Goal: Communication & Community: Share content

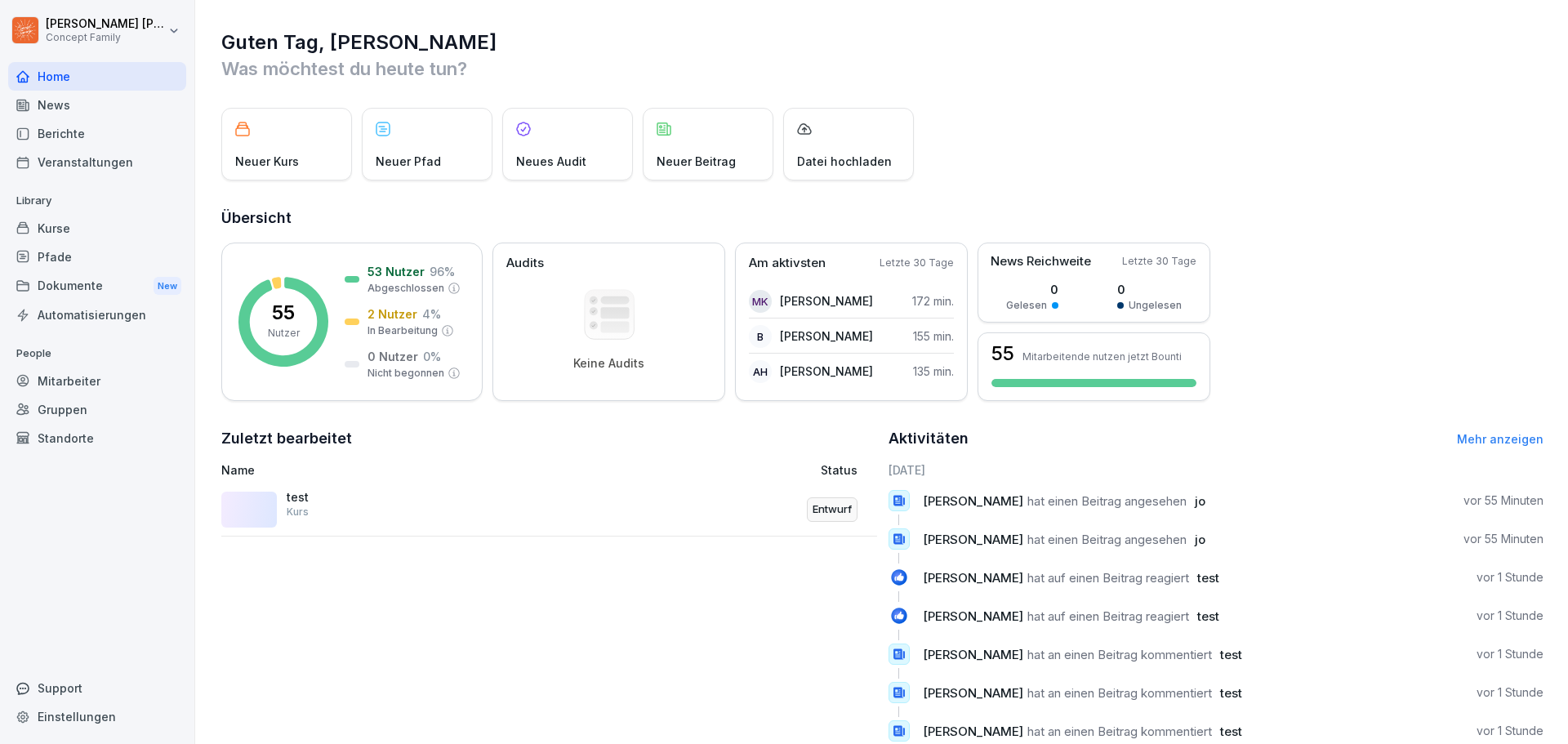
click at [71, 135] on div "Berichte" at bounding box center [97, 133] width 178 height 28
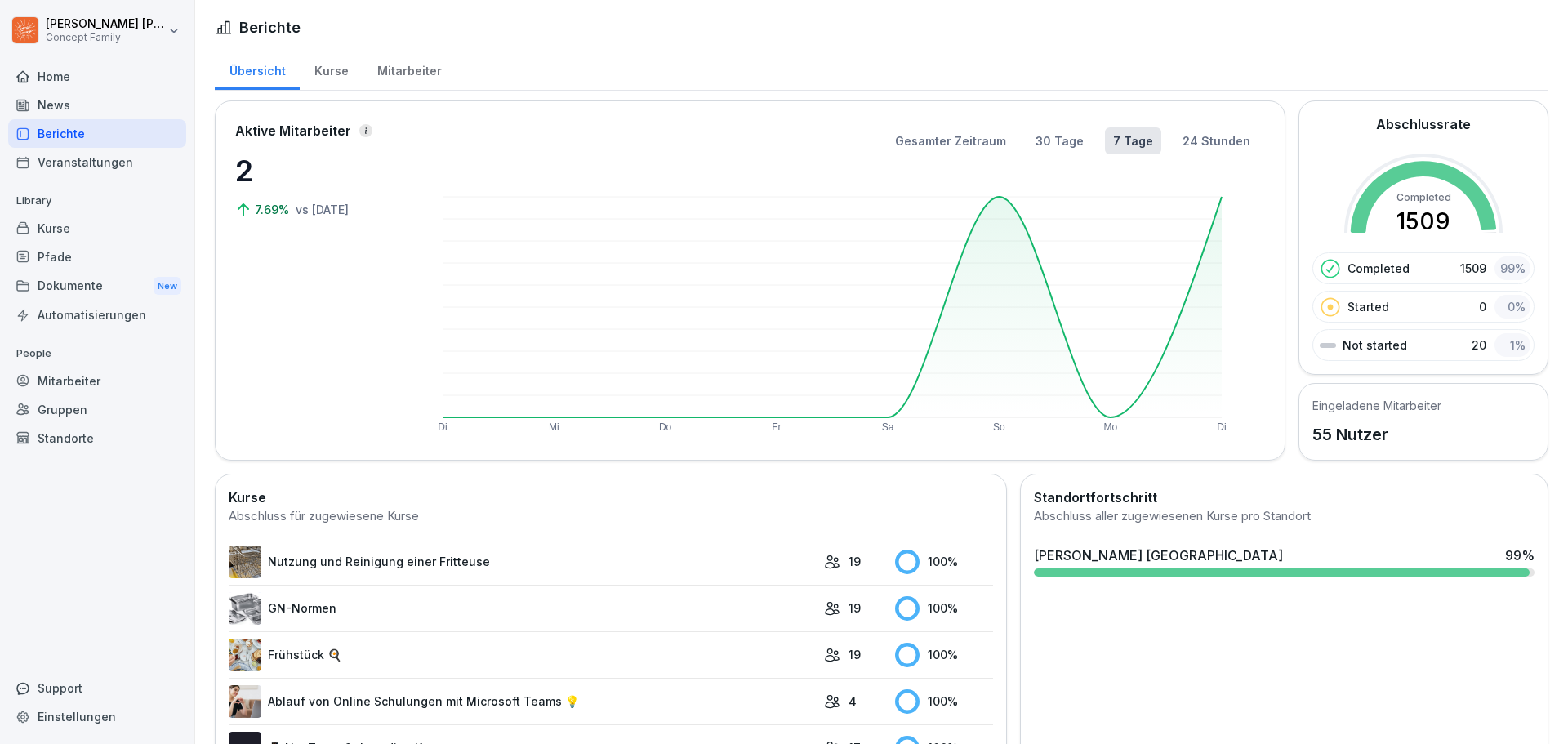
click at [69, 106] on div "News" at bounding box center [97, 105] width 178 height 28
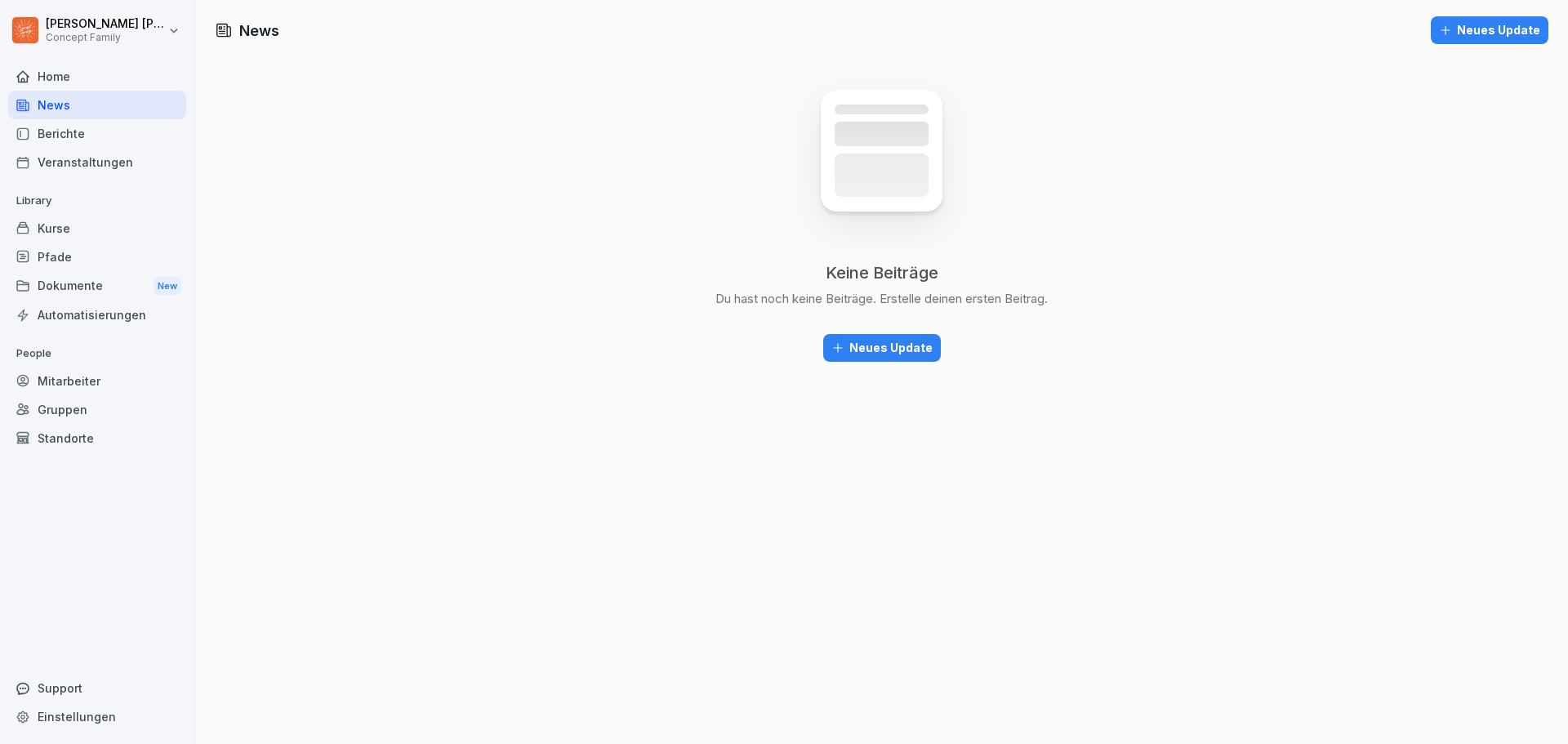
click at [902, 346] on div "Neues Update" at bounding box center [881, 348] width 101 height 18
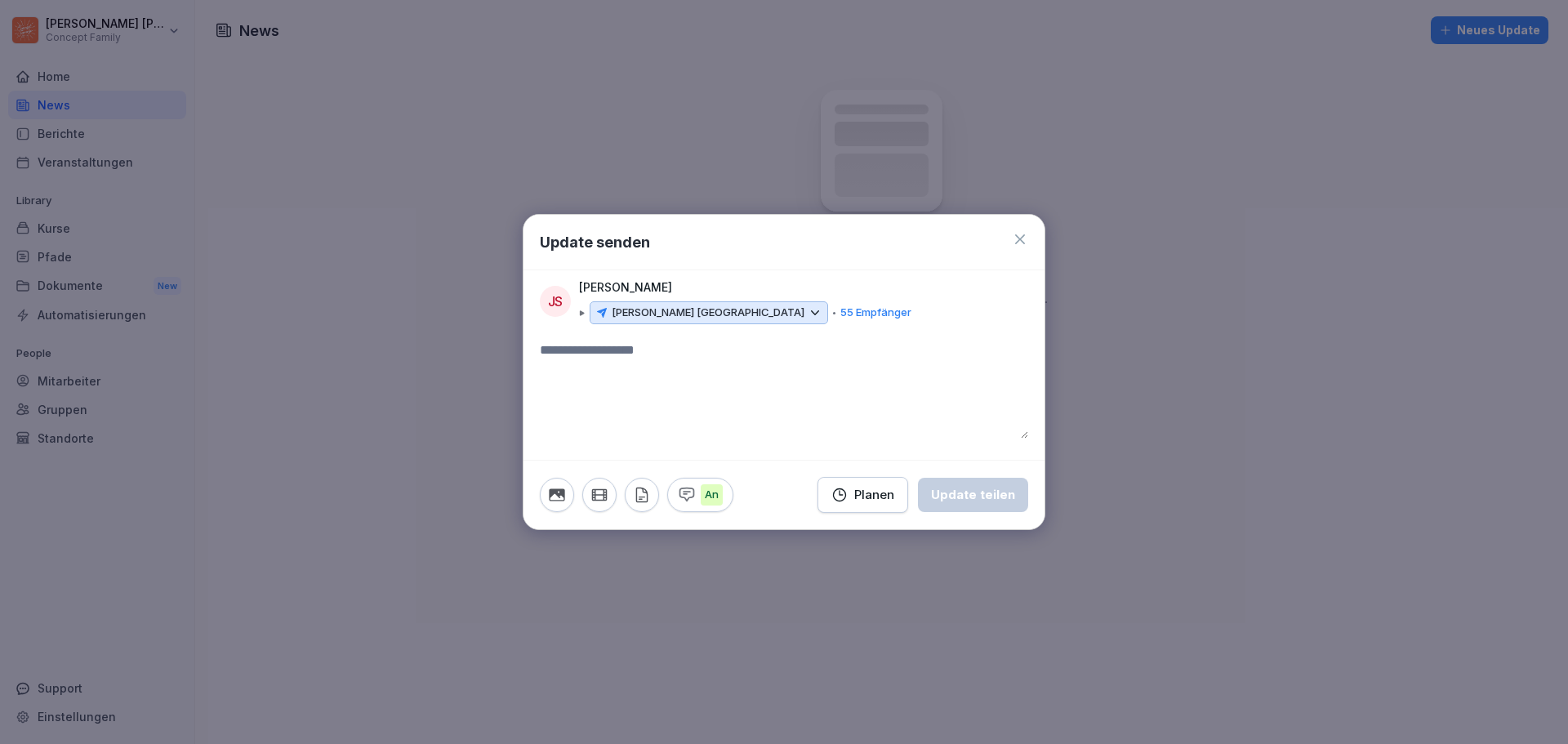
click at [1021, 236] on icon at bounding box center [1020, 239] width 17 height 17
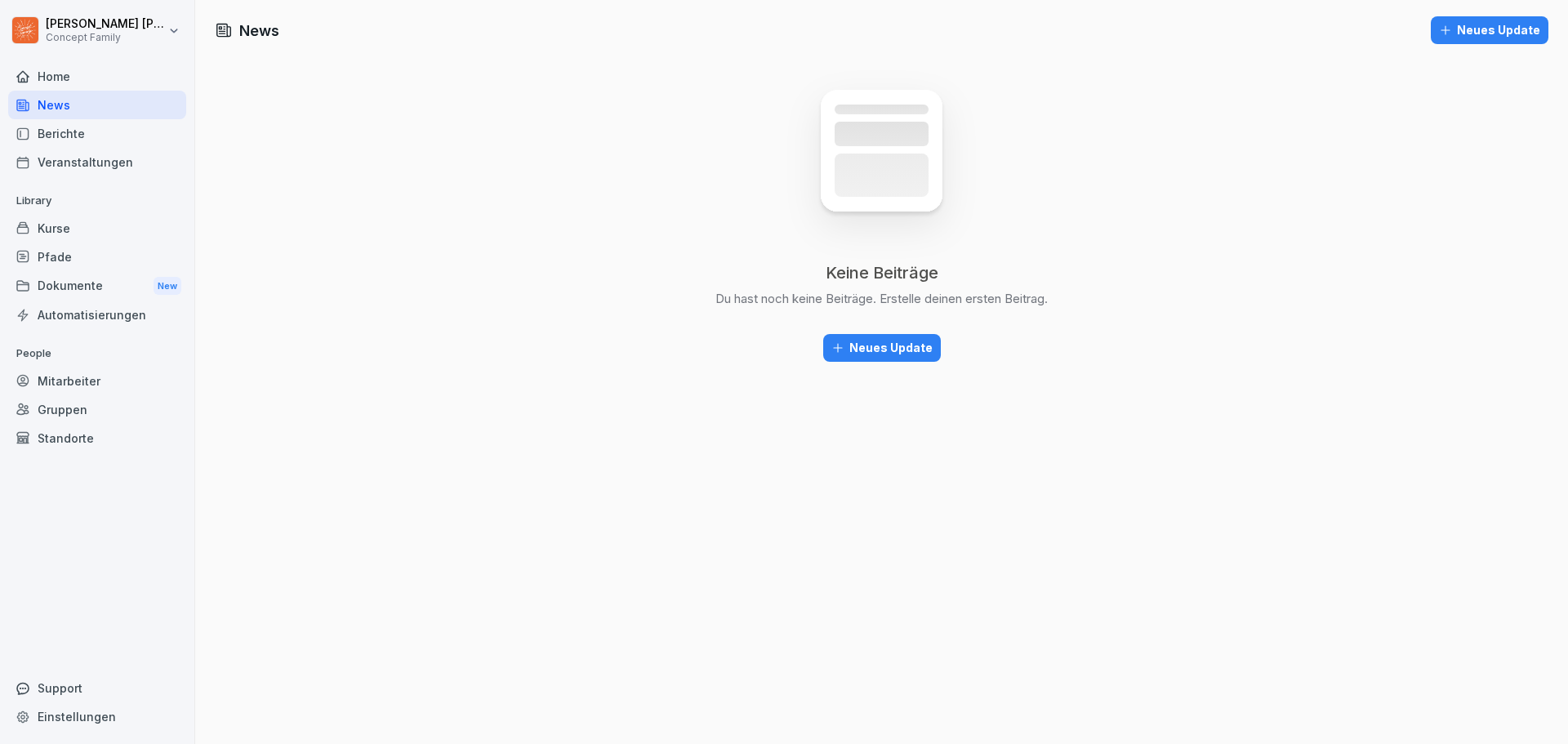
click at [78, 71] on div "Home" at bounding box center [97, 75] width 178 height 28
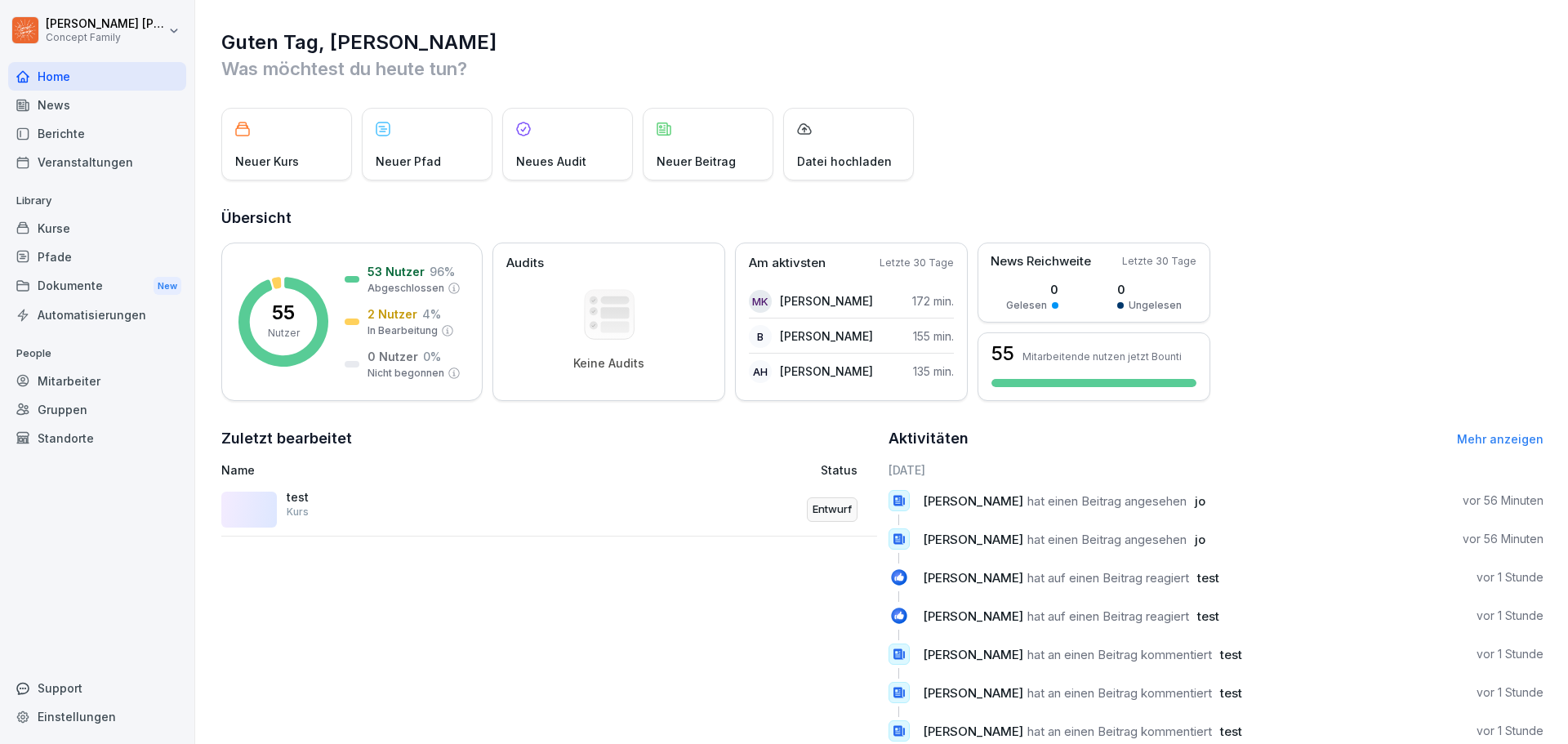
click at [592, 135] on div "Neues Audit" at bounding box center [567, 144] width 130 height 72
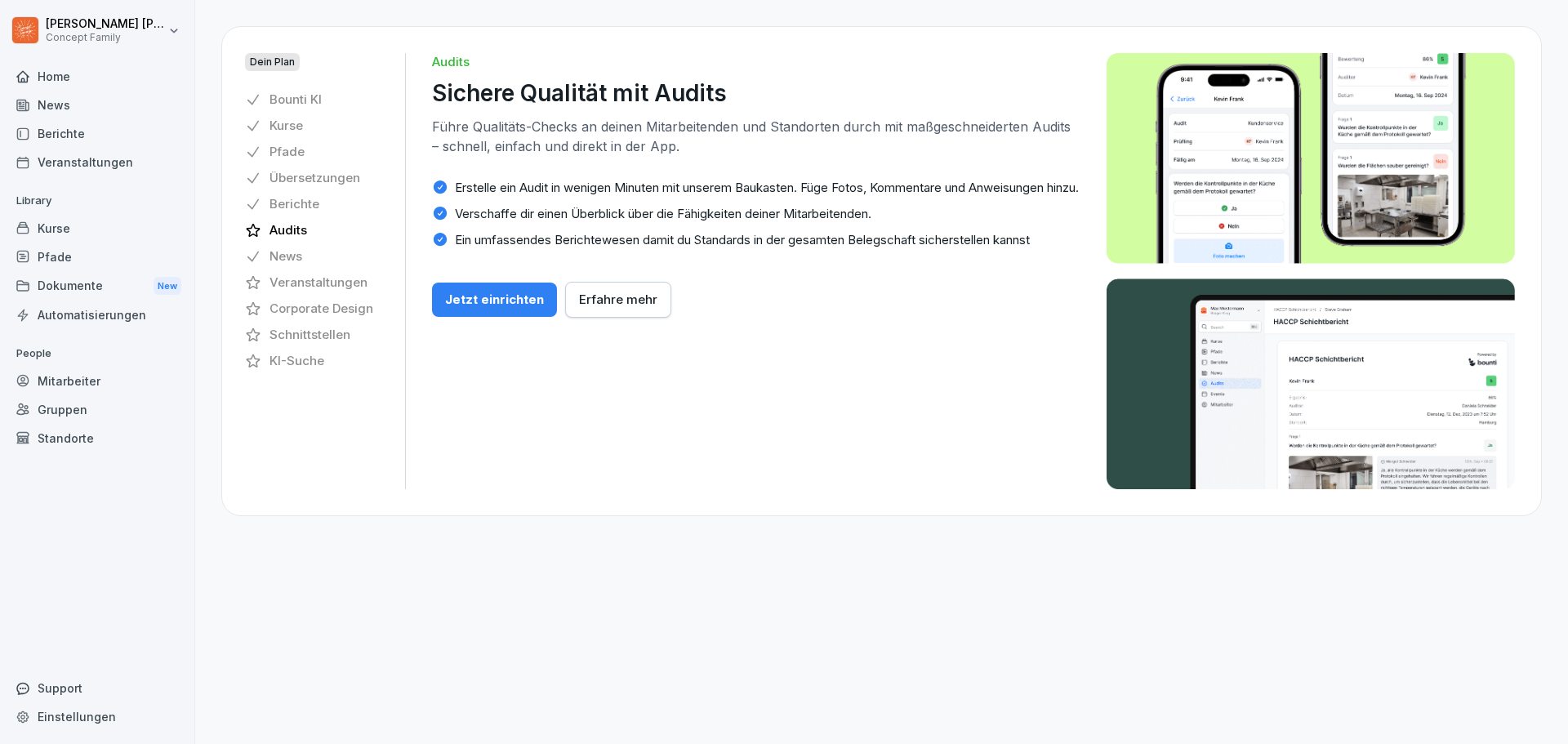
click at [64, 233] on div "Kurse" at bounding box center [97, 228] width 178 height 28
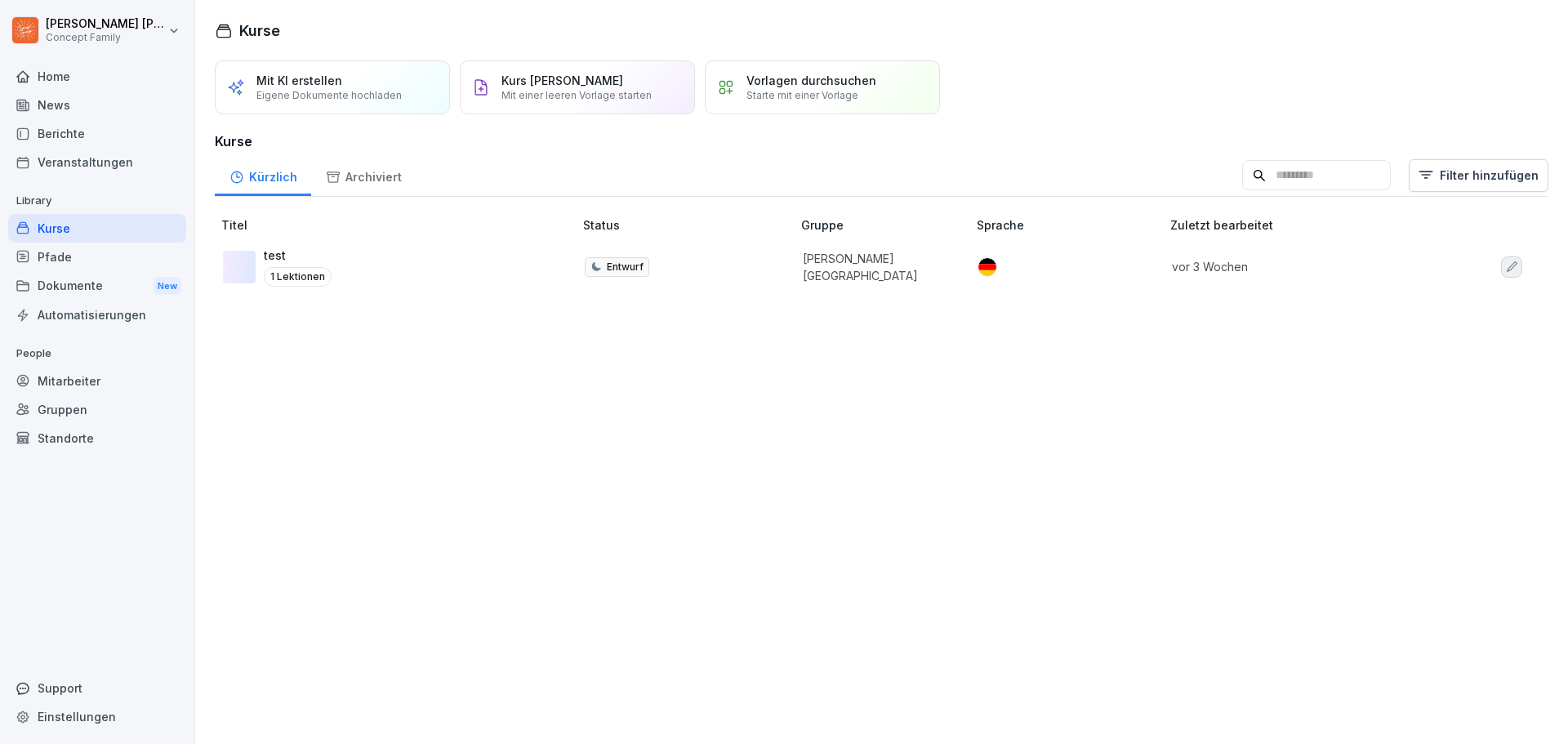
click at [77, 257] on div "Pfade" at bounding box center [97, 256] width 178 height 28
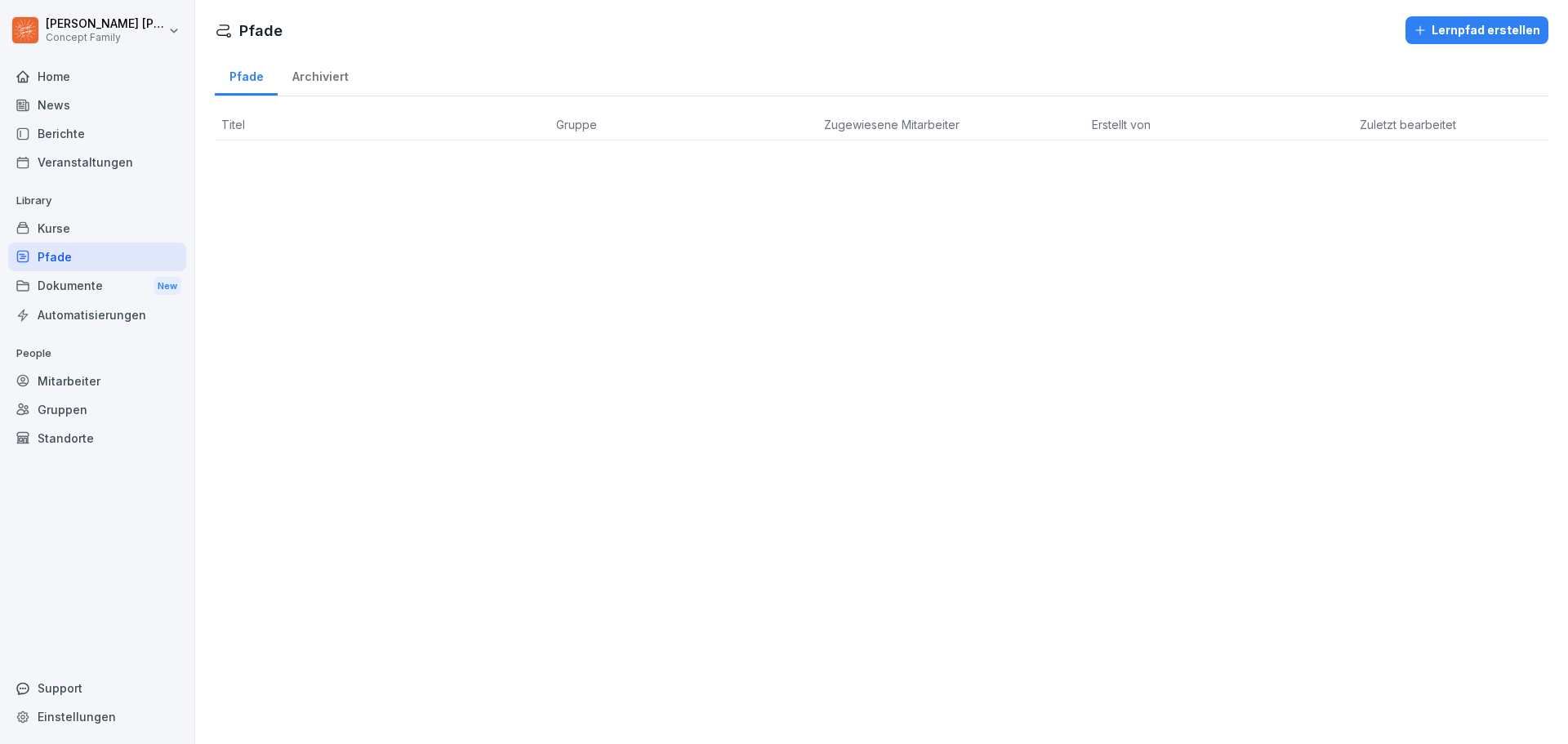
click at [86, 282] on div "Dokumente New" at bounding box center [97, 286] width 178 height 30
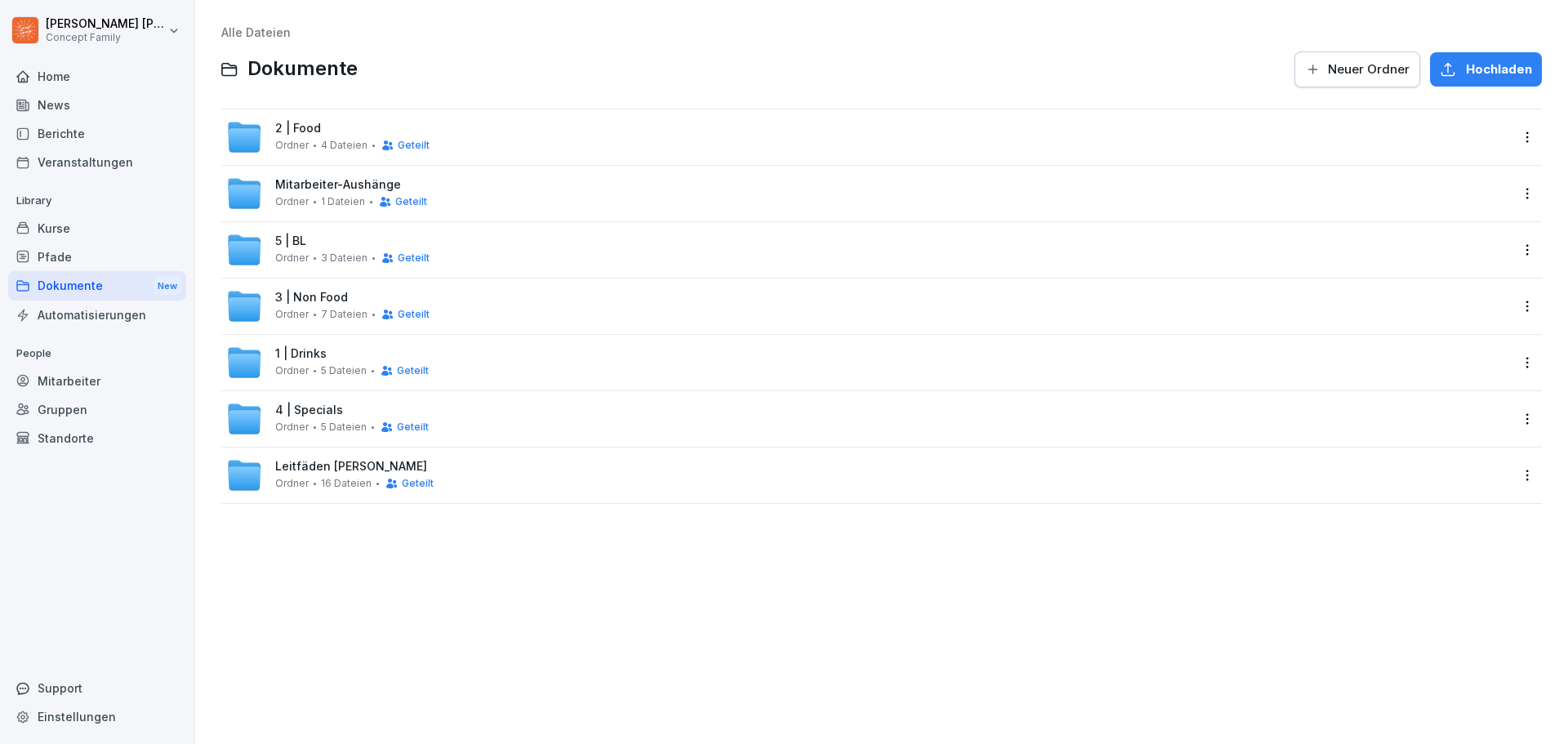
click at [82, 228] on div "Kurse" at bounding box center [97, 228] width 178 height 28
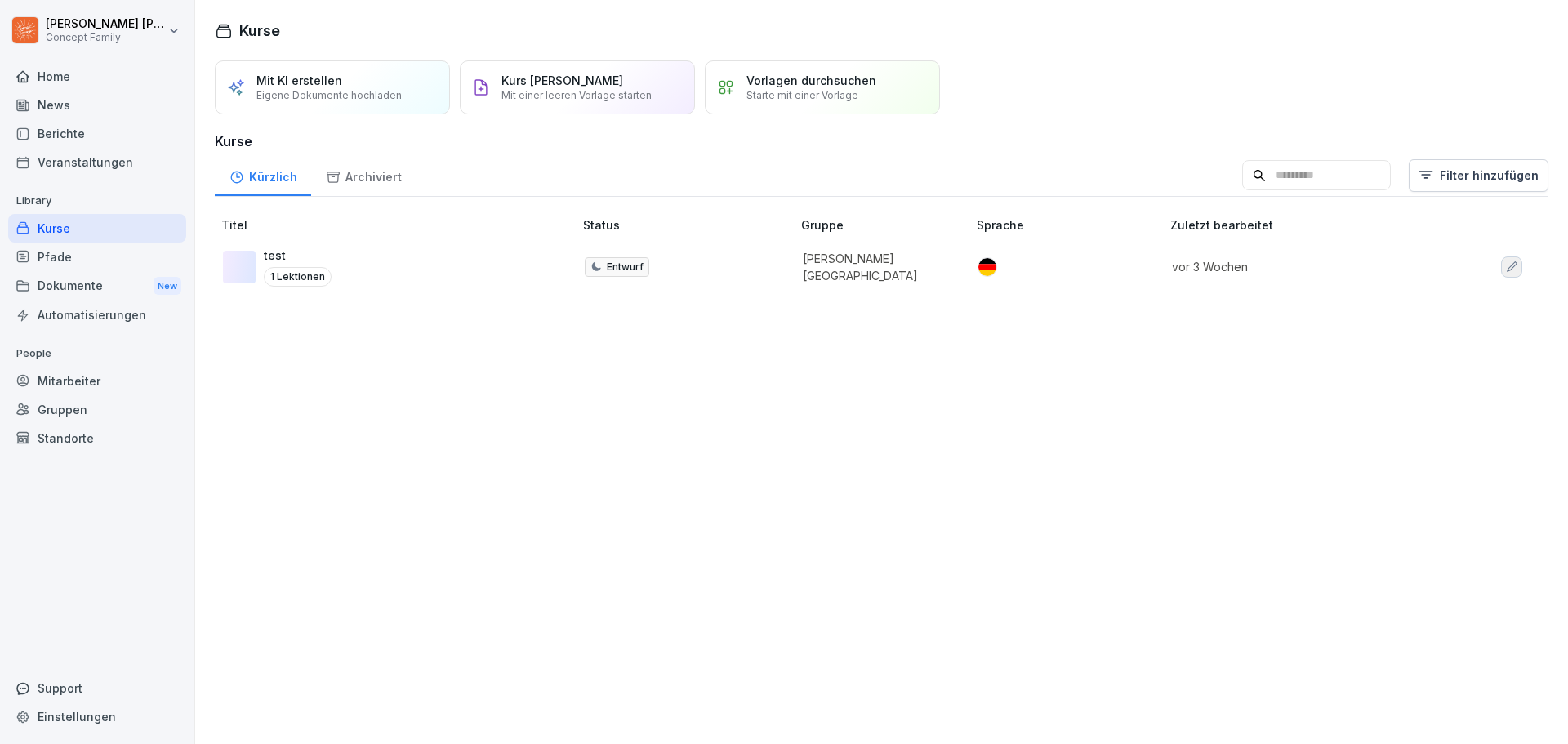
click at [79, 494] on div "Home News Berichte Veranstaltungen Library Kurse Pfade Dokumente New Automatisi…" at bounding box center [97, 394] width 178 height 683
click at [48, 109] on div "News" at bounding box center [97, 105] width 178 height 28
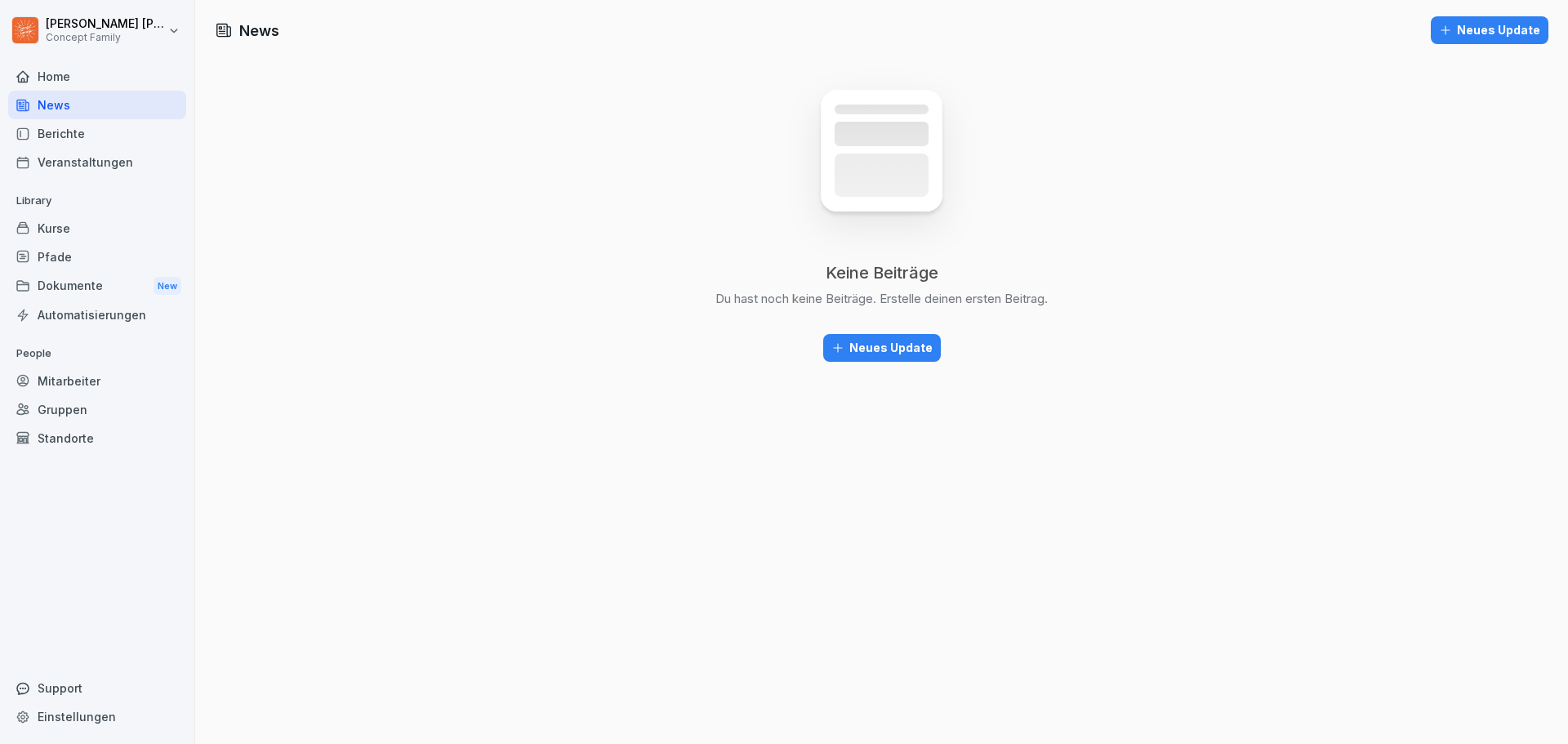
click at [869, 352] on div "Neues Update" at bounding box center [881, 348] width 101 height 18
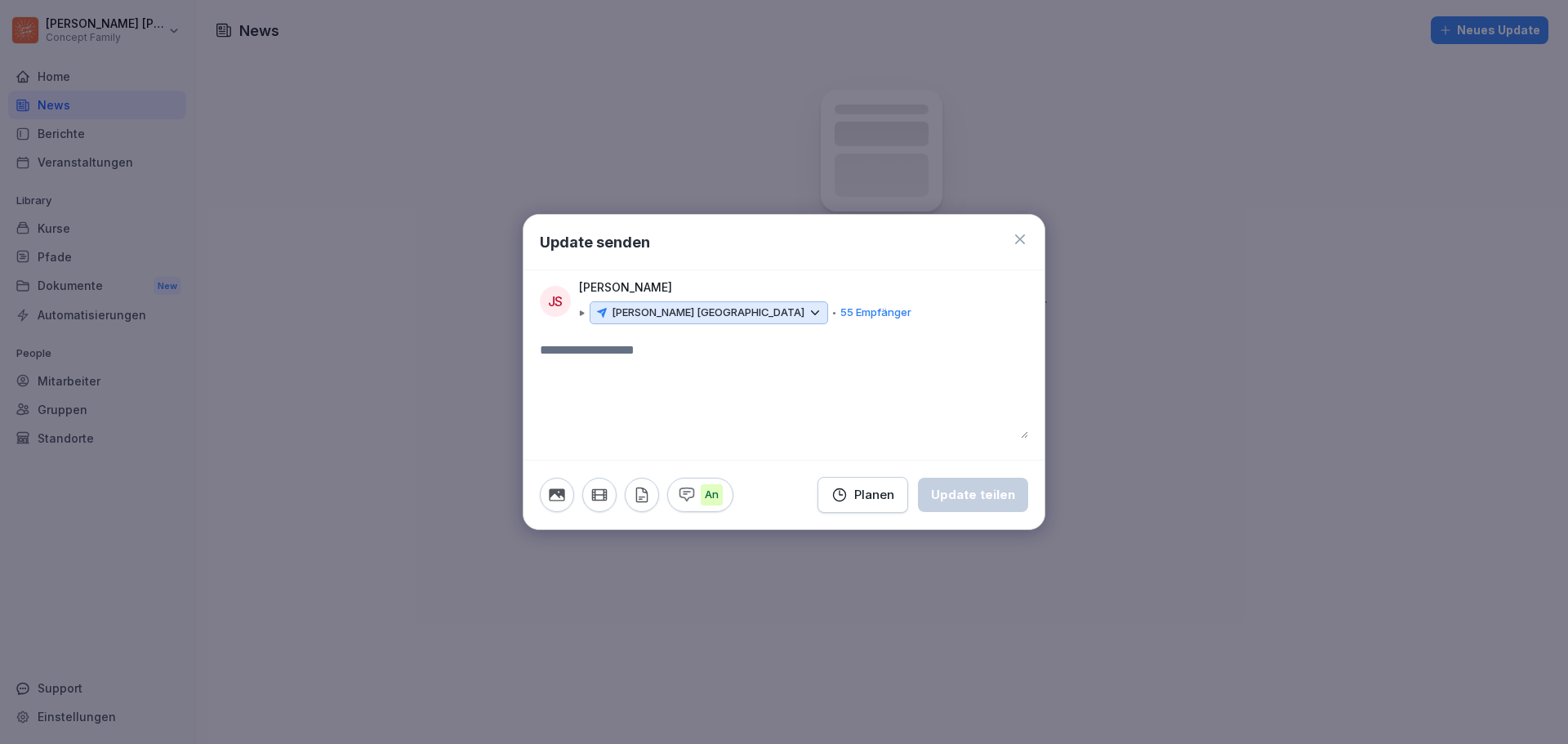
click at [840, 311] on p "55 Empfänger" at bounding box center [875, 312] width 71 height 17
click at [717, 307] on p "[PERSON_NAME] [GEOGRAPHIC_DATA]" at bounding box center [708, 312] width 193 height 17
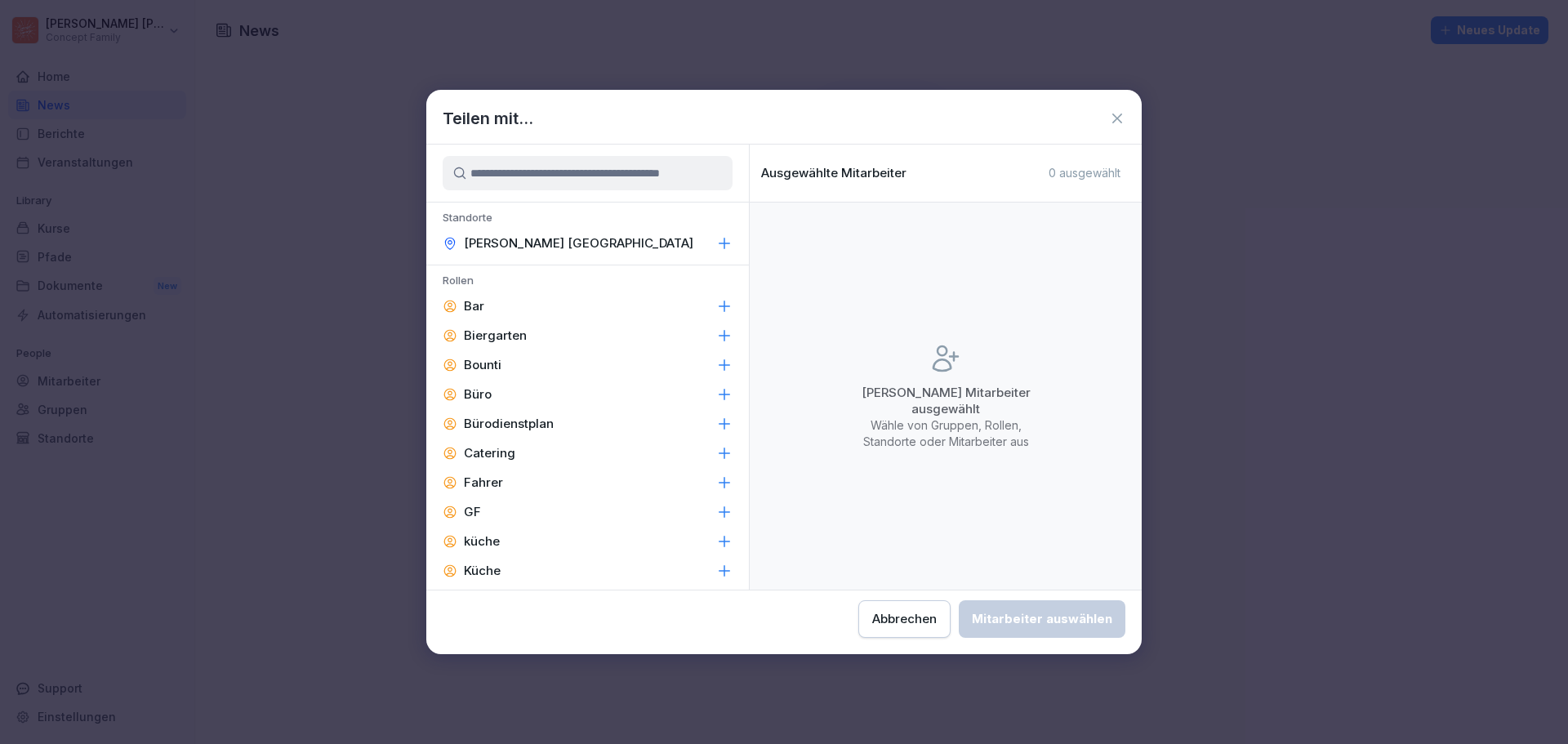
click at [492, 396] on div "Büro" at bounding box center [586, 395] width 322 height 29
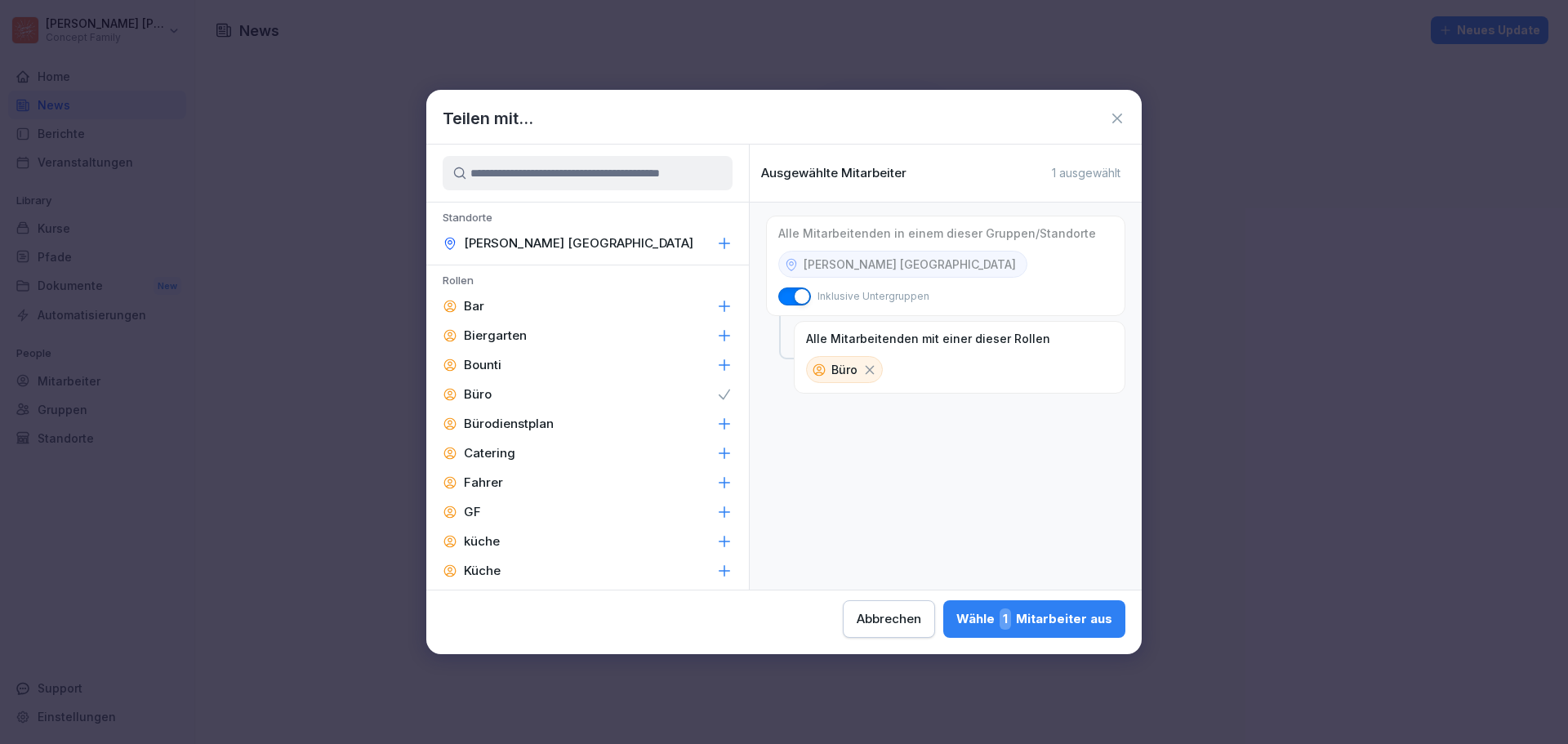
drag, startPoint x: 1061, startPoint y: 615, endPoint x: 1066, endPoint y: 606, distance: 10.3
click at [1063, 615] on div "Wähle 1 Mitarbeiter aus" at bounding box center [1034, 619] width 156 height 22
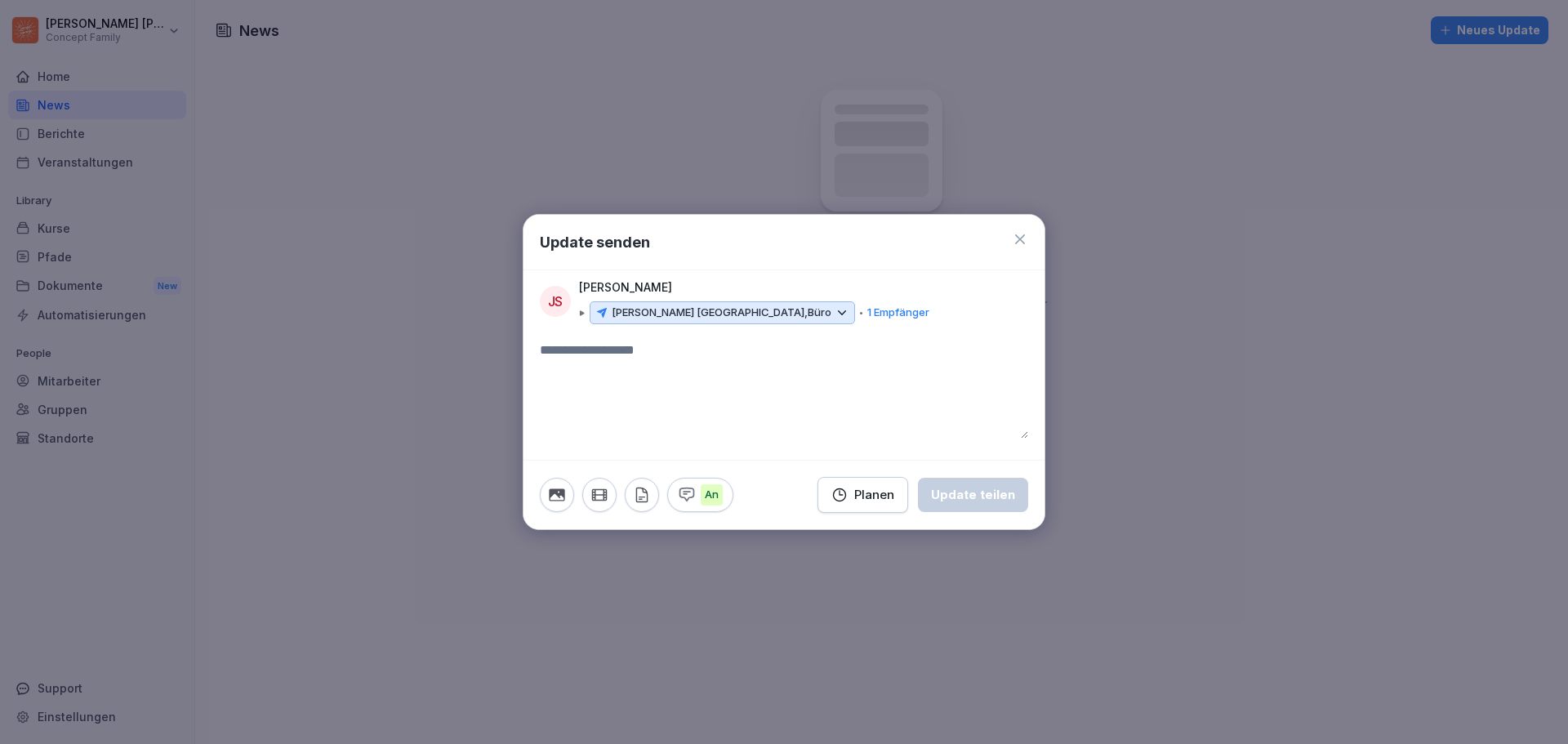
click at [624, 363] on textarea at bounding box center [783, 390] width 488 height 98
click at [634, 361] on textarea "****" at bounding box center [783, 390] width 488 height 98
type textarea "*"
type textarea "****"
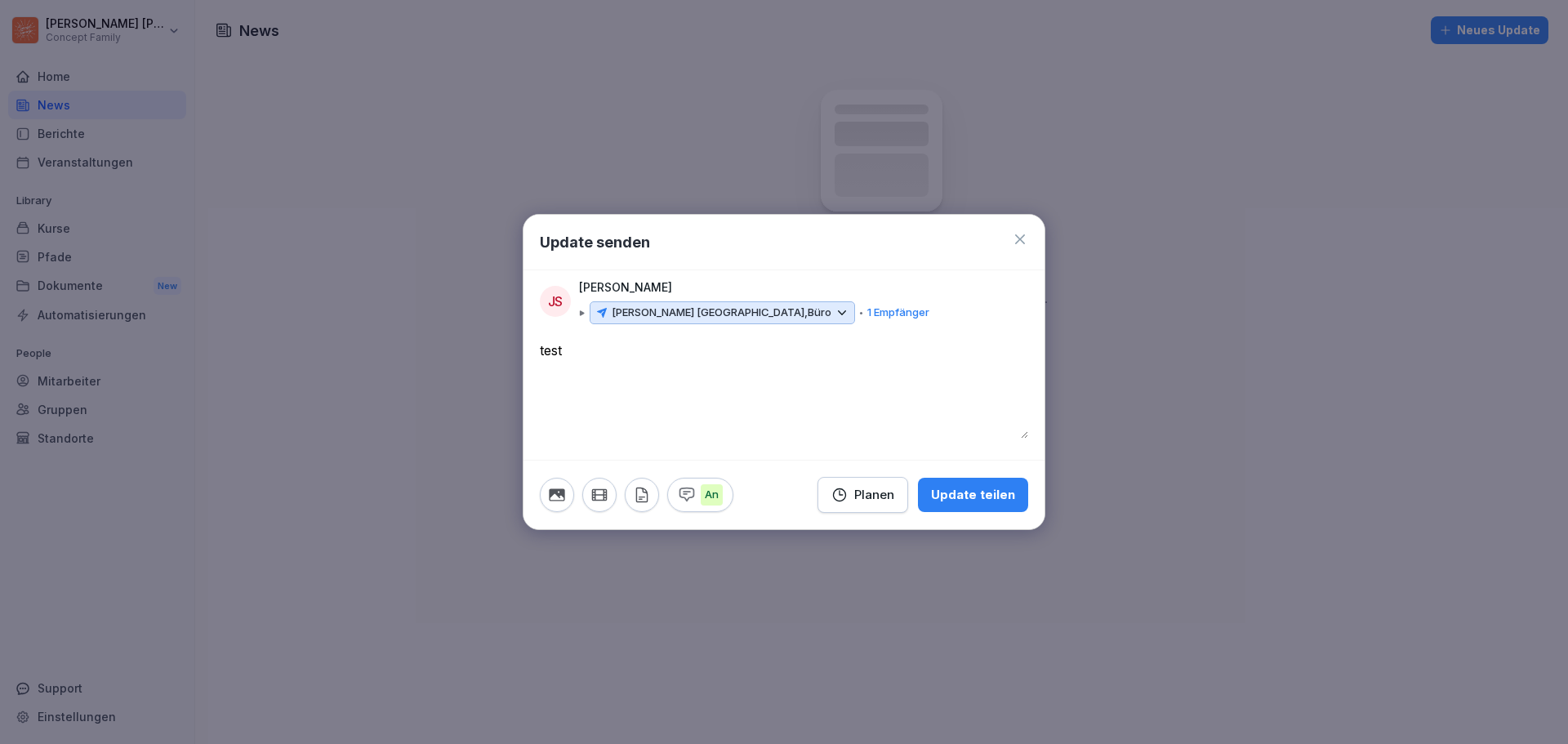
click at [978, 499] on div "Update teilen" at bounding box center [973, 494] width 84 height 18
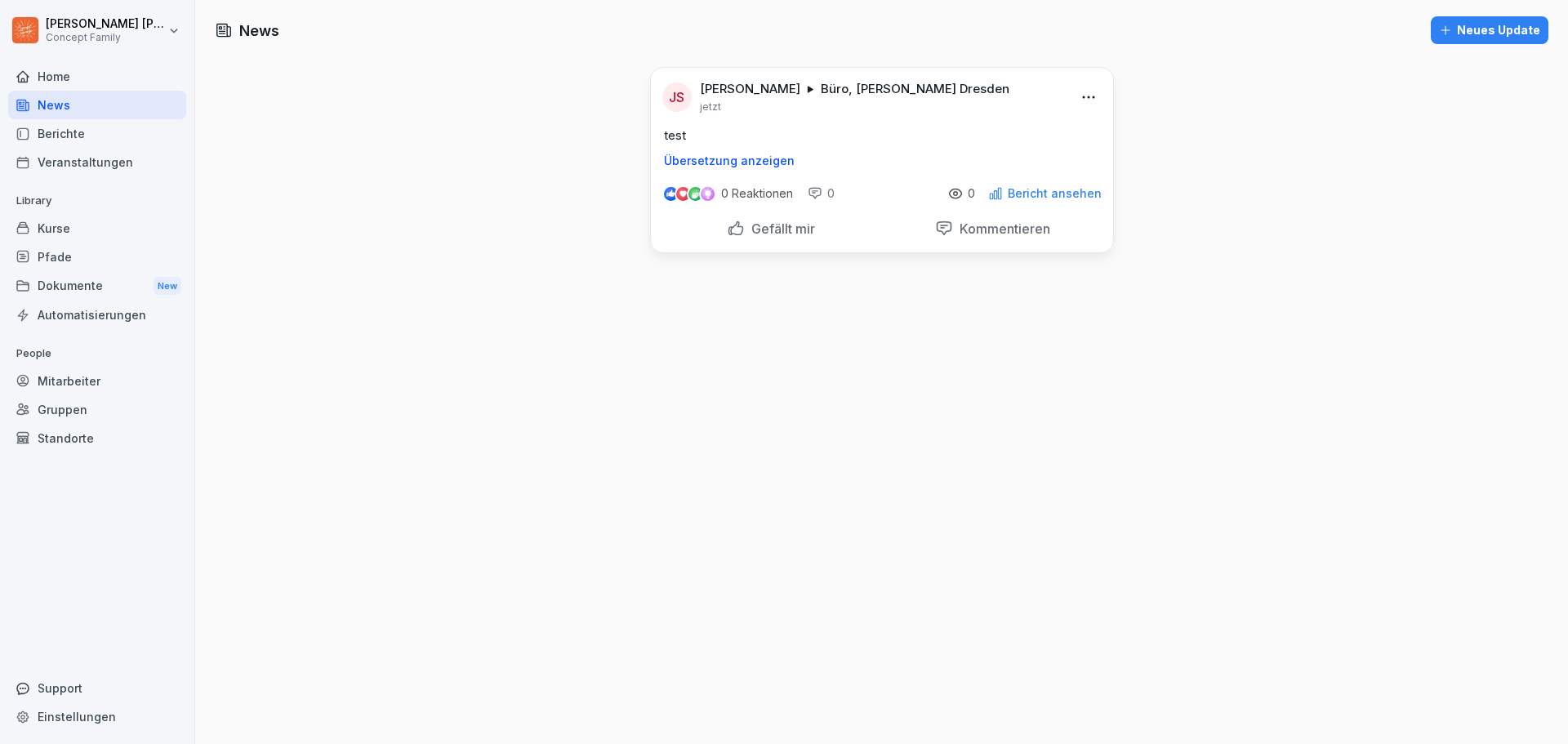
click at [81, 290] on div "Dokumente New" at bounding box center [97, 286] width 178 height 30
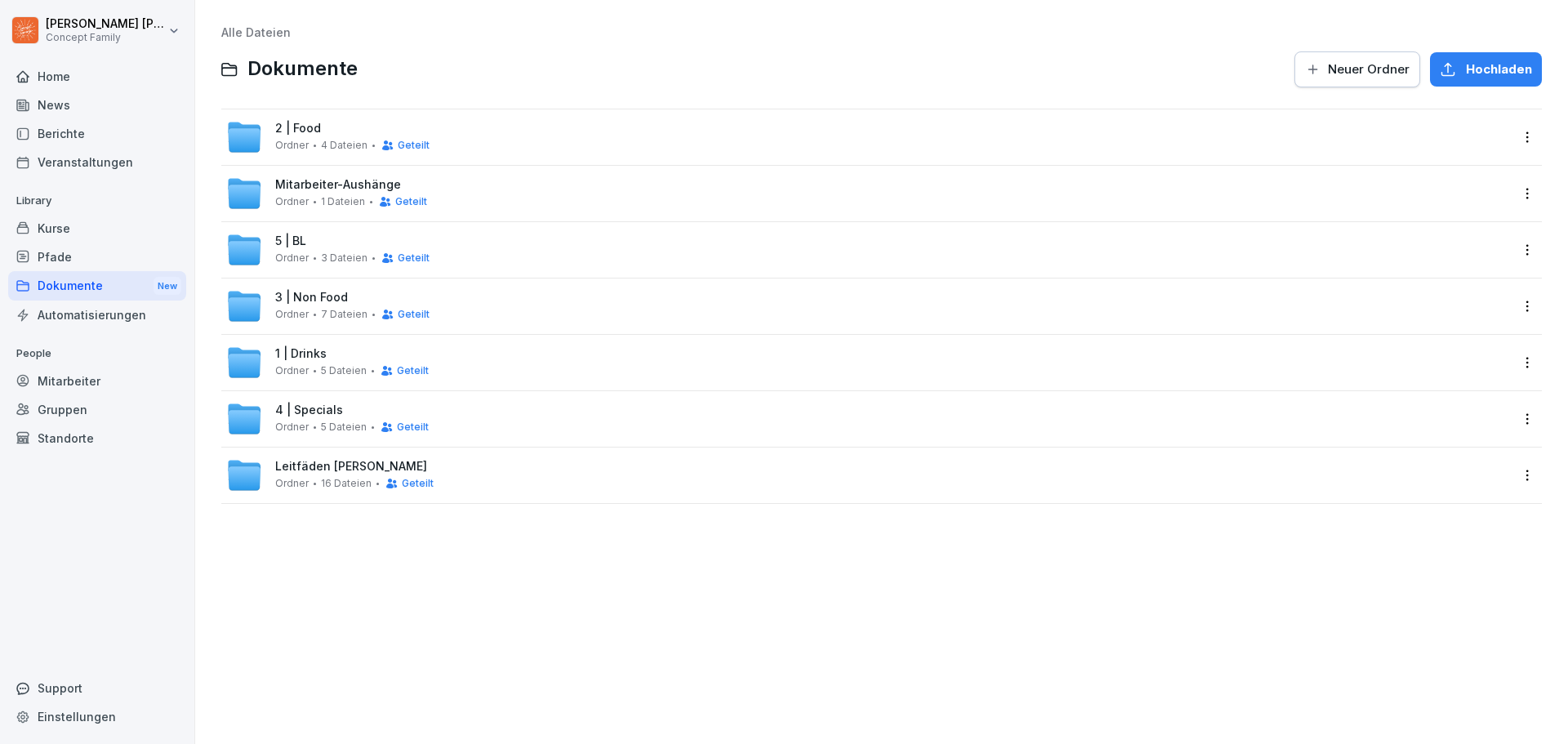
click at [68, 229] on div "Kurse" at bounding box center [97, 228] width 178 height 28
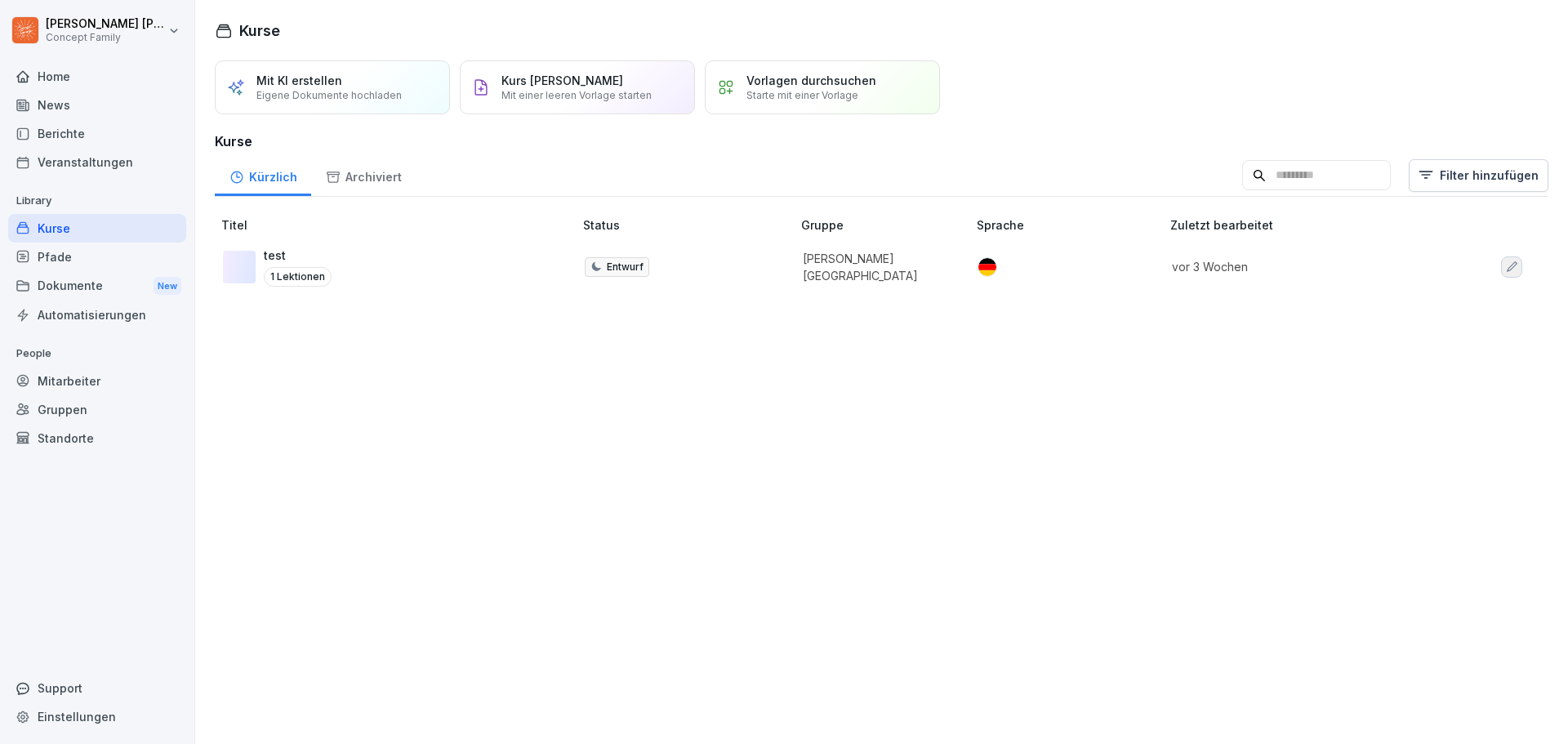
click at [68, 259] on div "Pfade" at bounding box center [97, 256] width 178 height 28
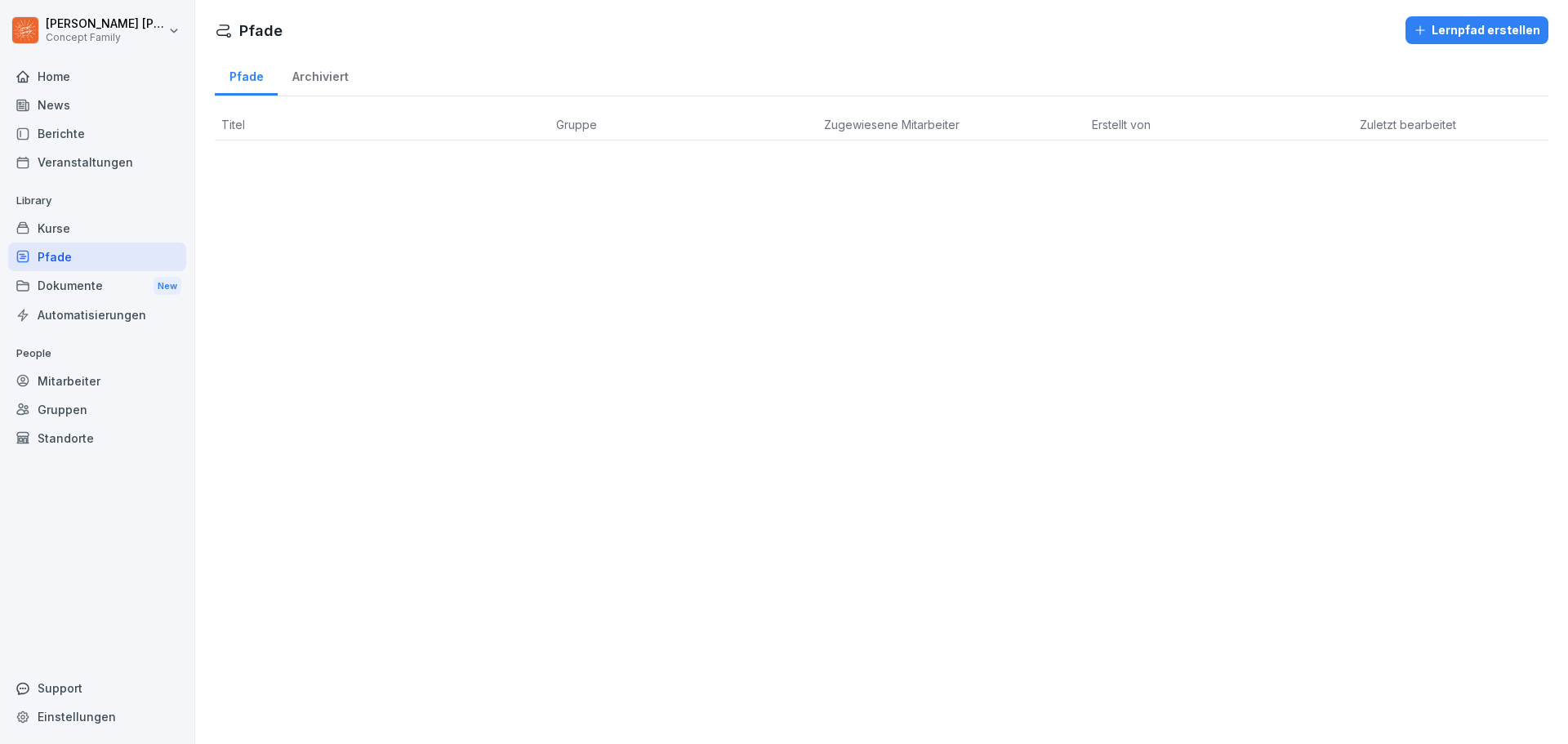
click at [77, 291] on div "Dokumente New" at bounding box center [97, 286] width 178 height 30
